Goal: Task Accomplishment & Management: Manage account settings

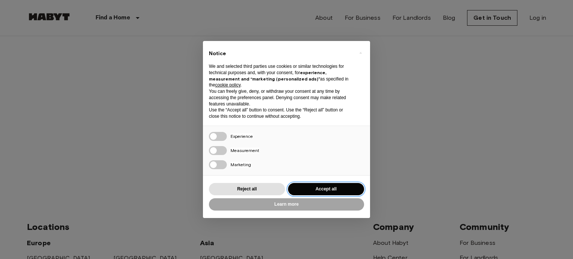
click at [321, 185] on button "Accept all" at bounding box center [326, 189] width 76 height 12
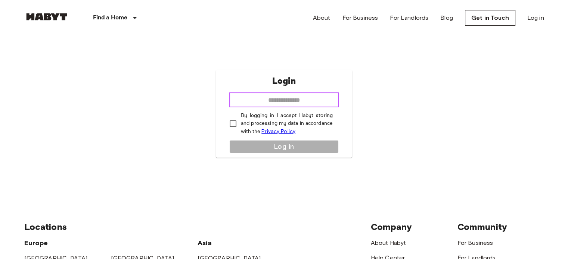
click at [285, 101] on input "email" at bounding box center [283, 100] width 109 height 15
type input "**********"
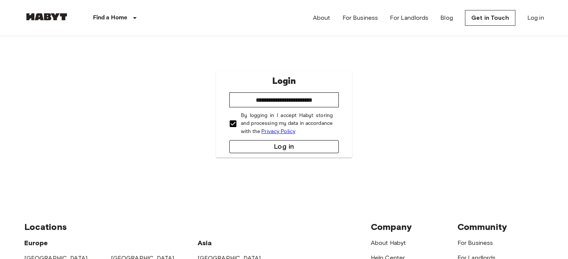
click at [233, 144] on button "Log in" at bounding box center [283, 146] width 109 height 13
